Goal: Entertainment & Leisure: Consume media (video, audio)

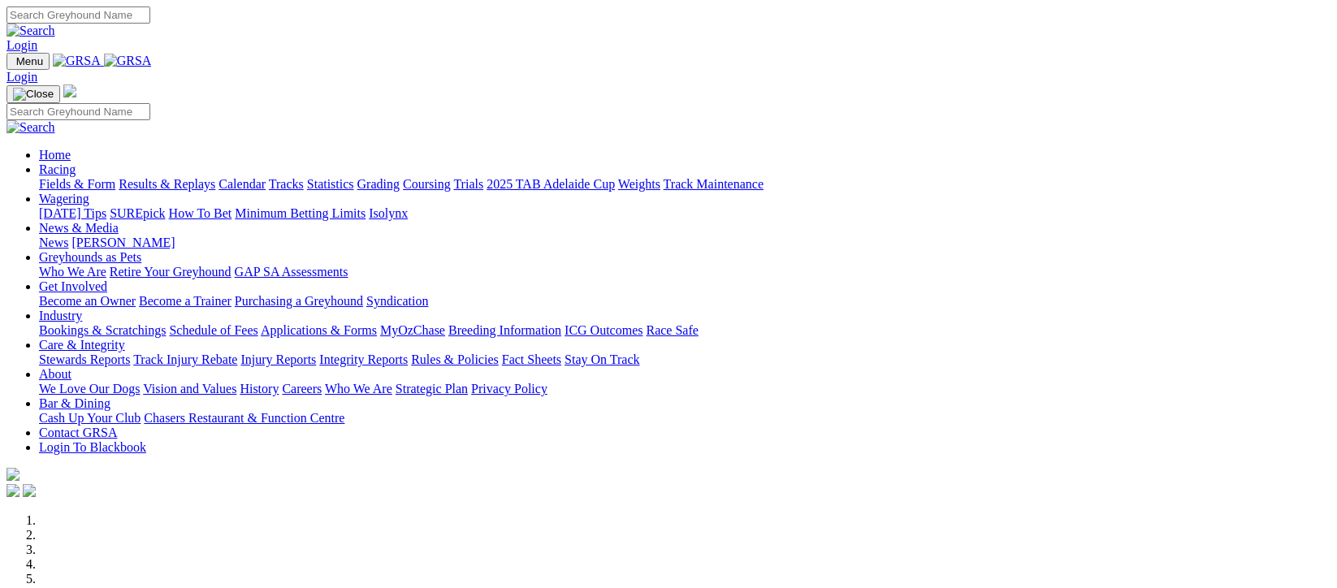
scroll to position [324, 0]
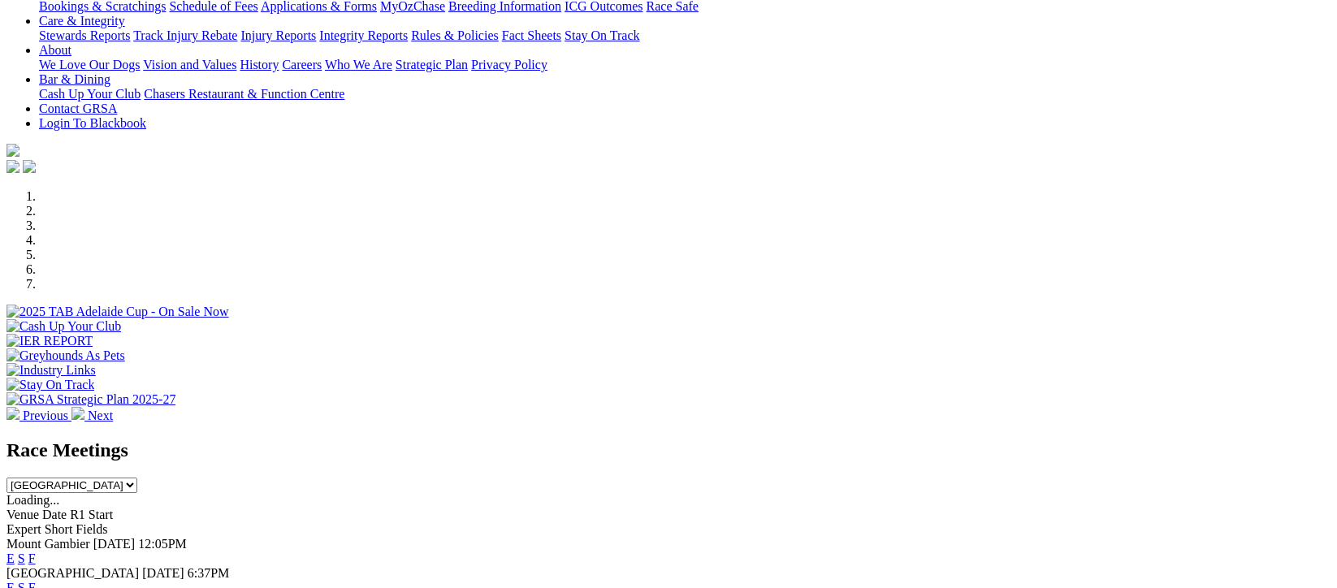
click at [36, 581] on link "F" at bounding box center [31, 588] width 7 height 14
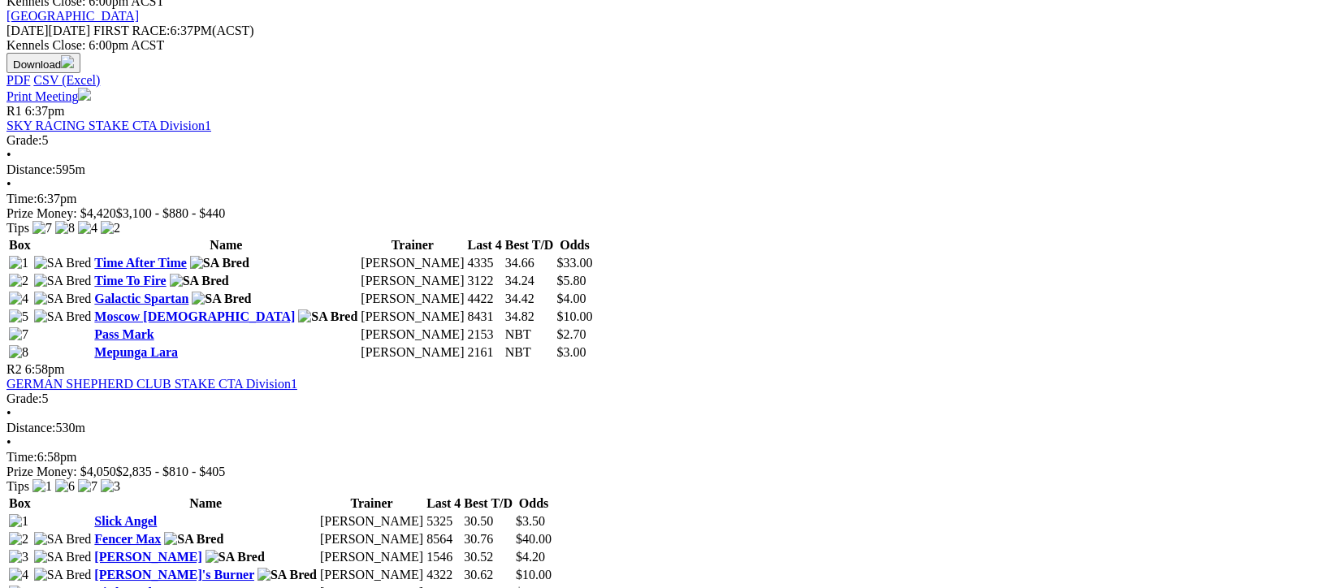
scroll to position [975, 0]
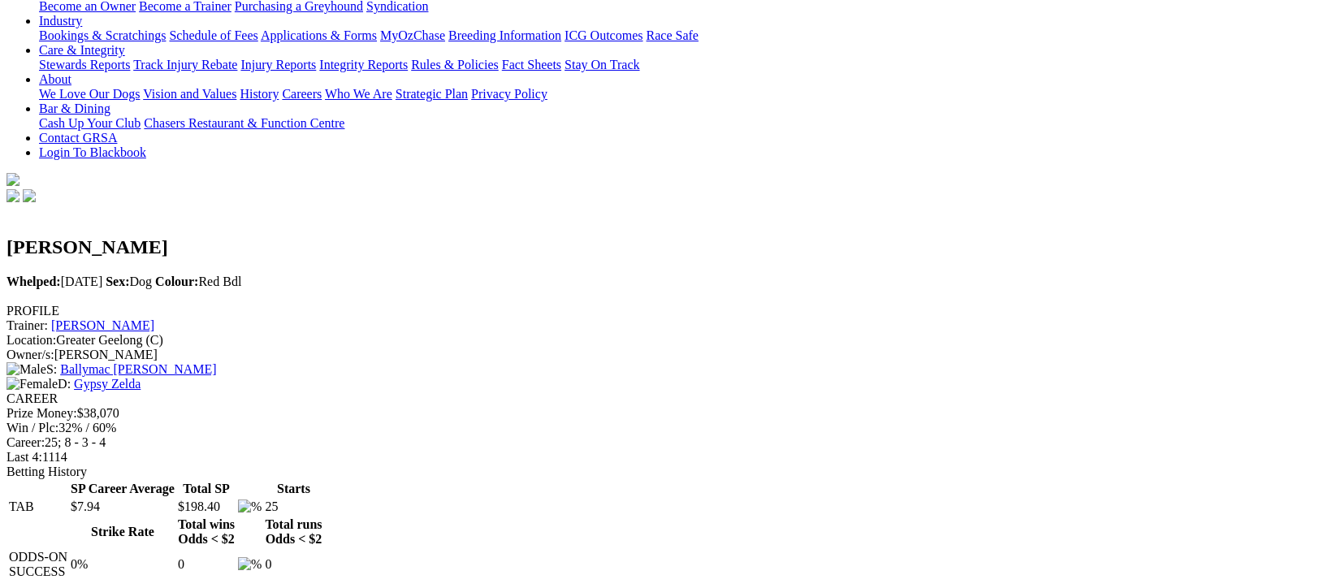
scroll to position [108, 0]
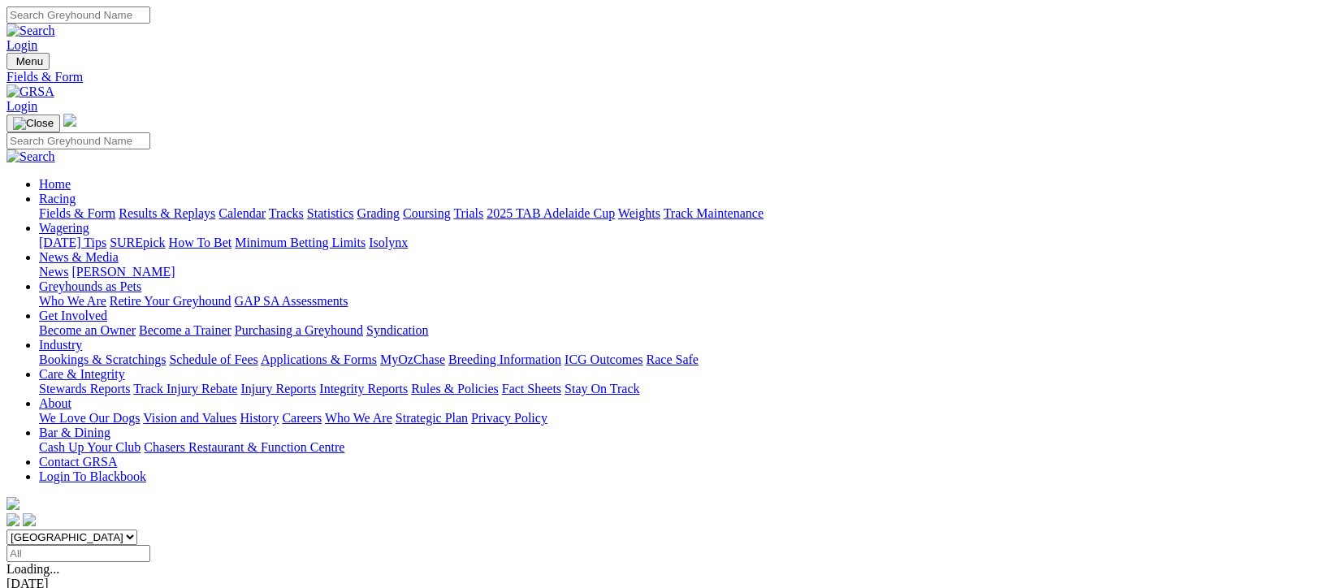
click at [150, 545] on input "Select date" at bounding box center [78, 553] width 144 height 17
type input "Yesterday, 1 Oct 2025"
click at [189, 206] on link "Results & Replays" at bounding box center [167, 213] width 97 height 14
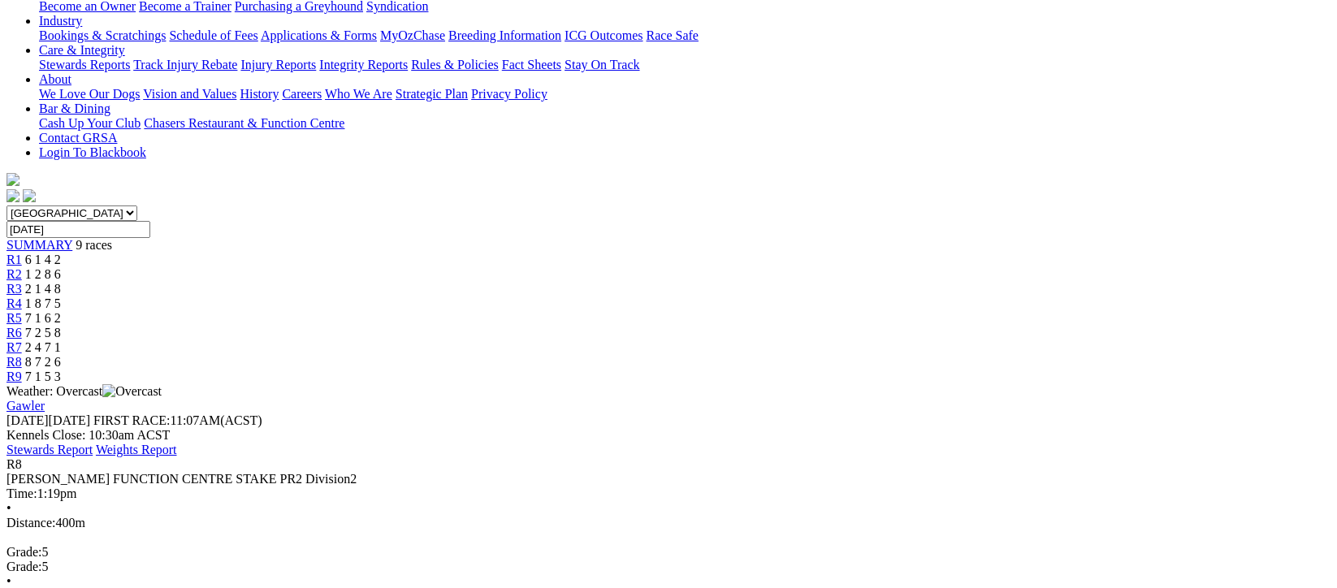
scroll to position [433, 0]
